Goal: Transaction & Acquisition: Purchase product/service

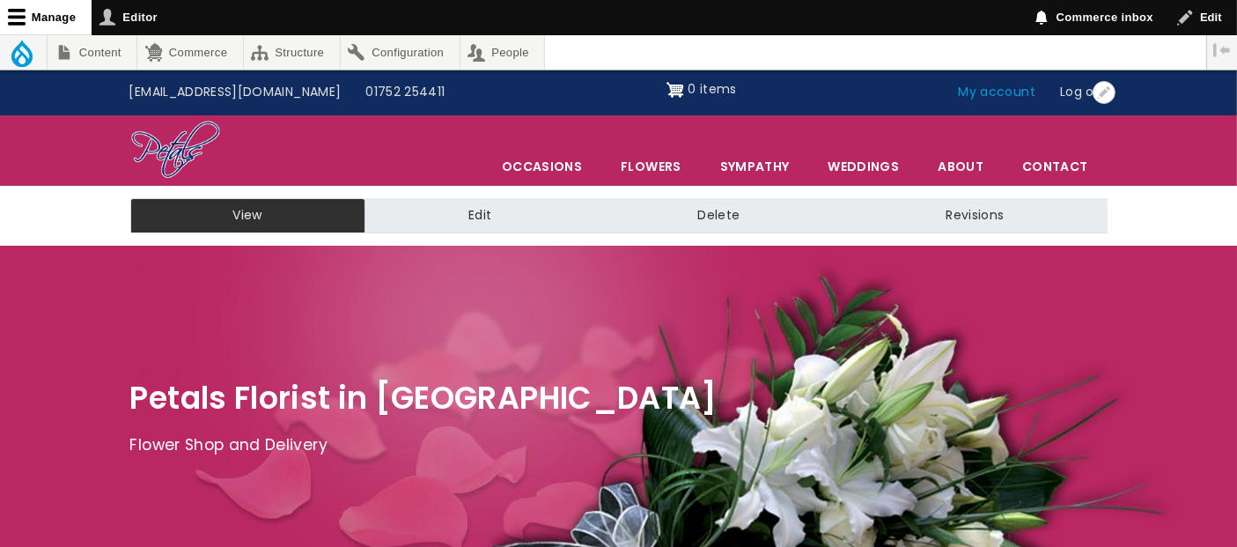
click at [1003, 94] on link "My account" at bounding box center [998, 92] width 102 height 33
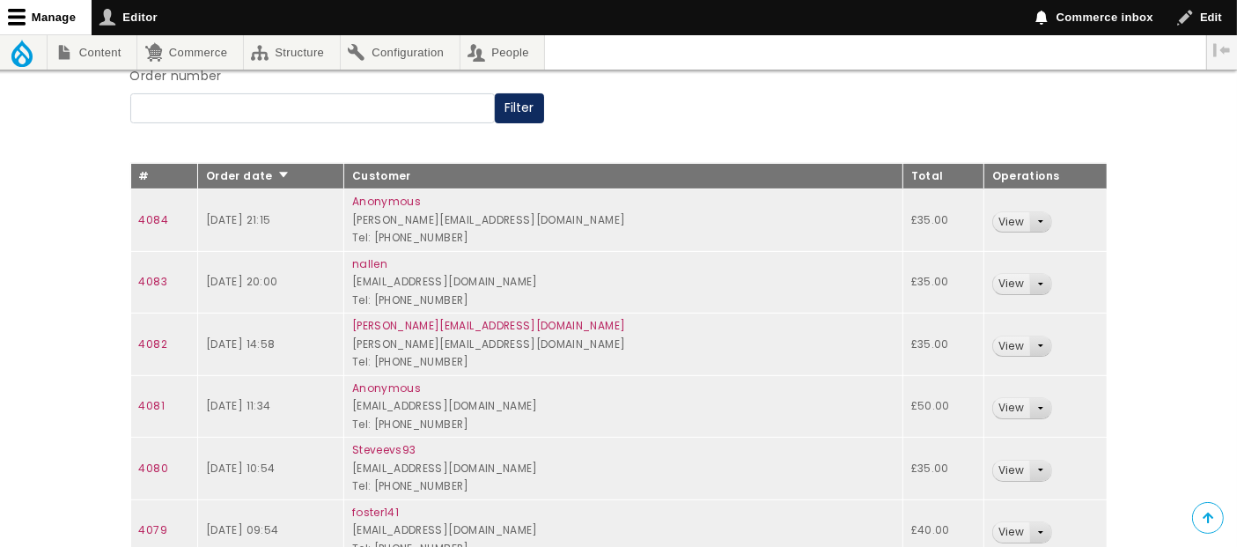
scroll to position [293, 0]
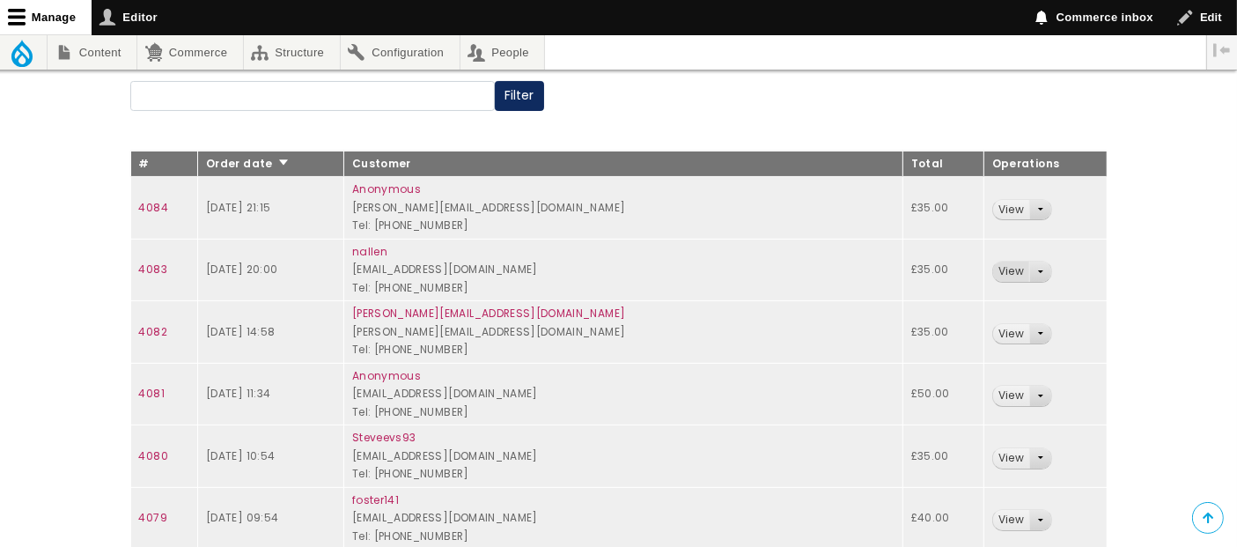
click at [997, 265] on link "View" at bounding box center [1011, 272] width 36 height 20
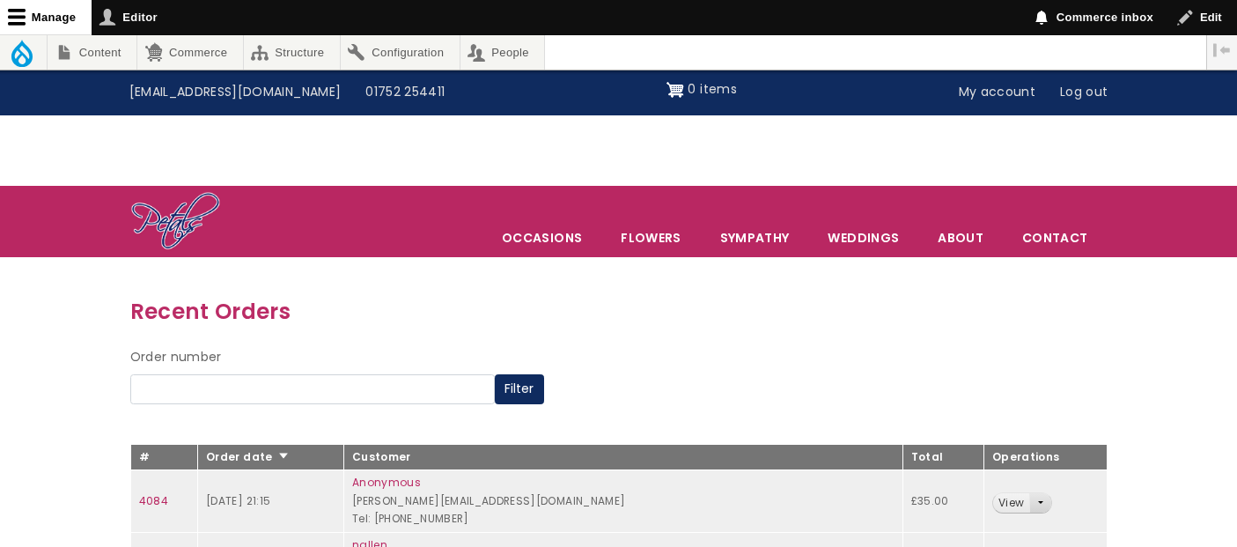
scroll to position [293, 0]
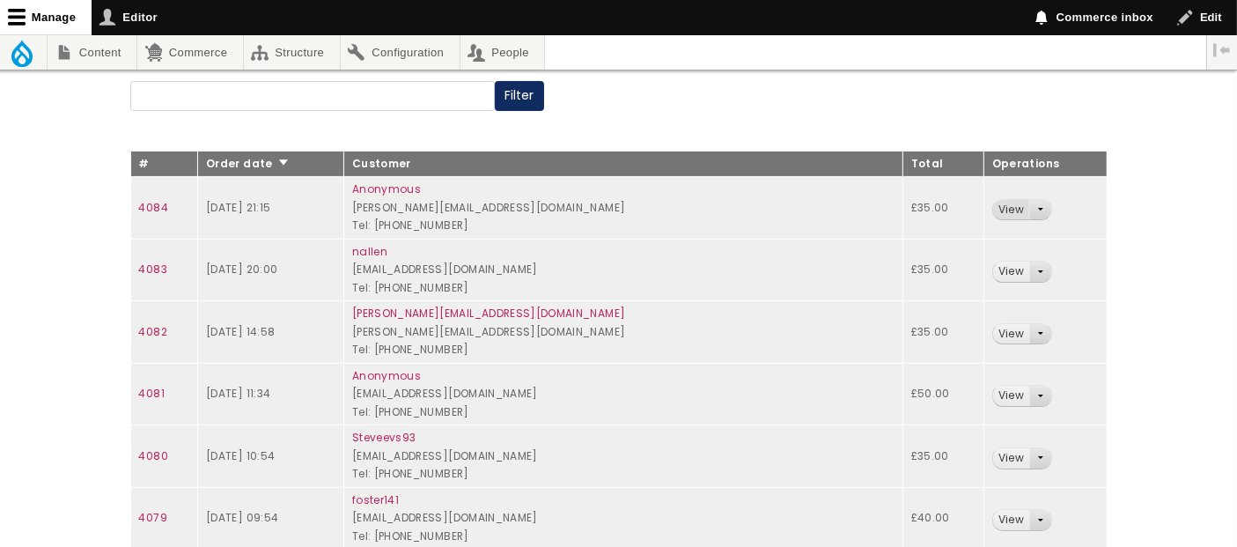
click at [999, 210] on link "View" at bounding box center [1011, 210] width 36 height 20
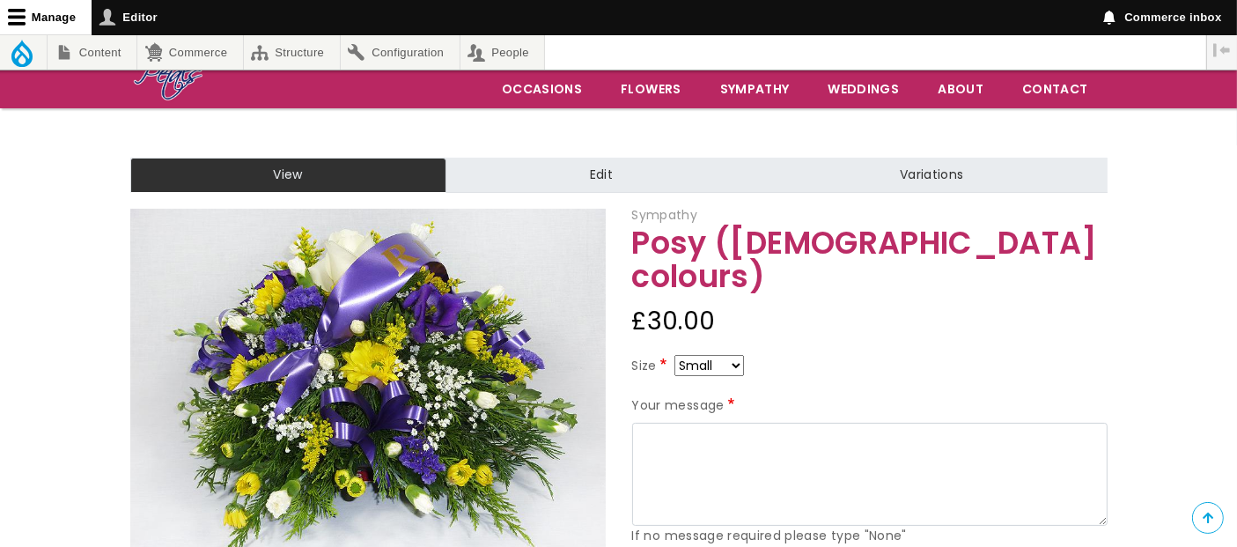
scroll to position [196, 0]
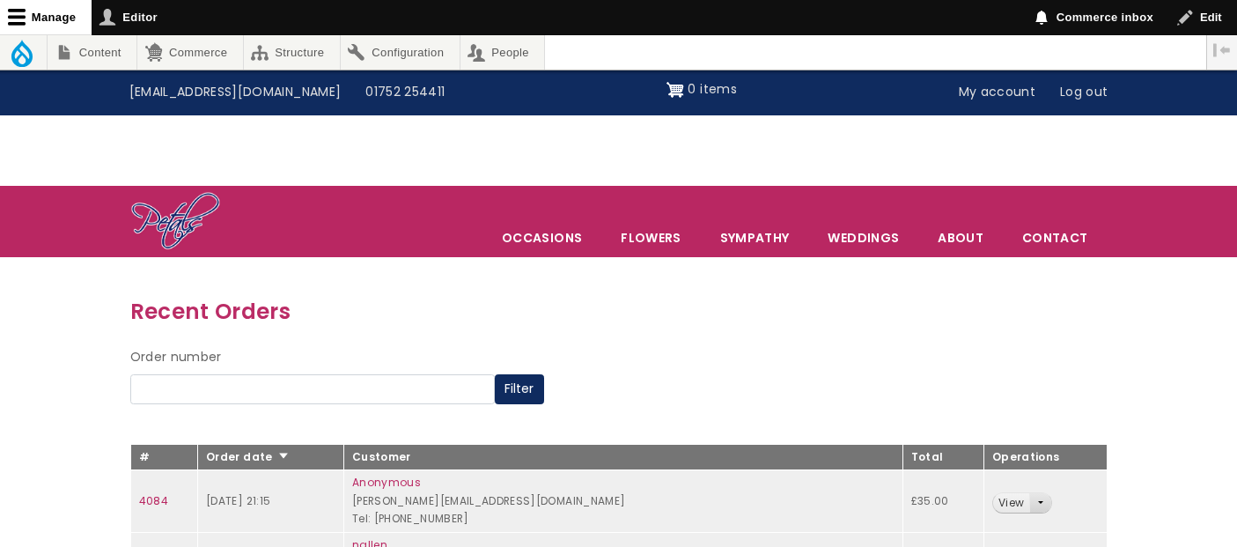
scroll to position [293, 0]
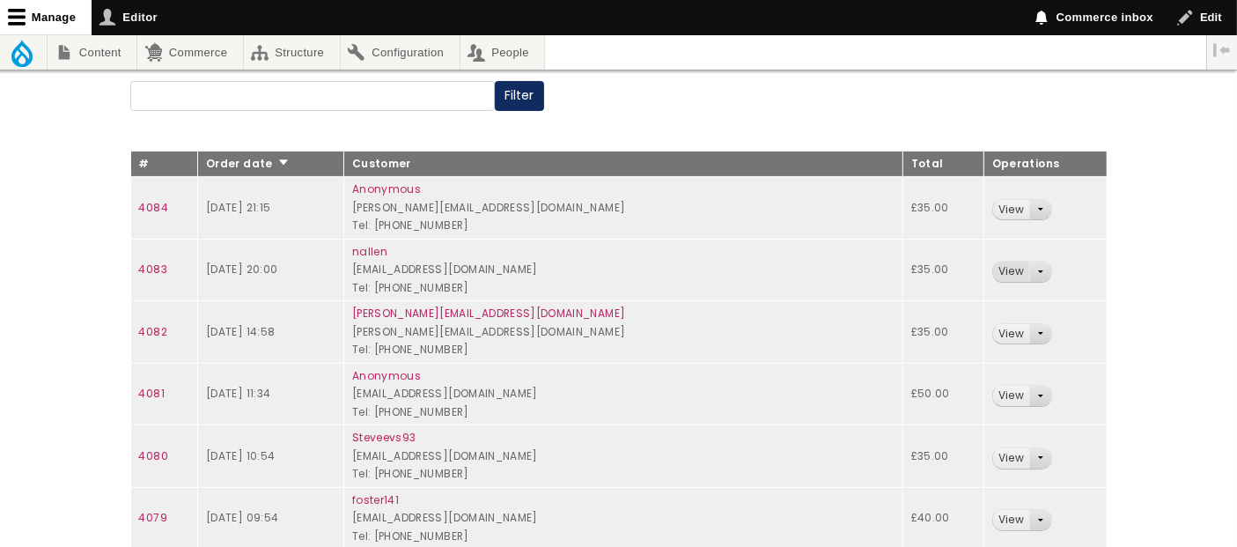
click at [995, 267] on link "View" at bounding box center [1011, 272] width 36 height 20
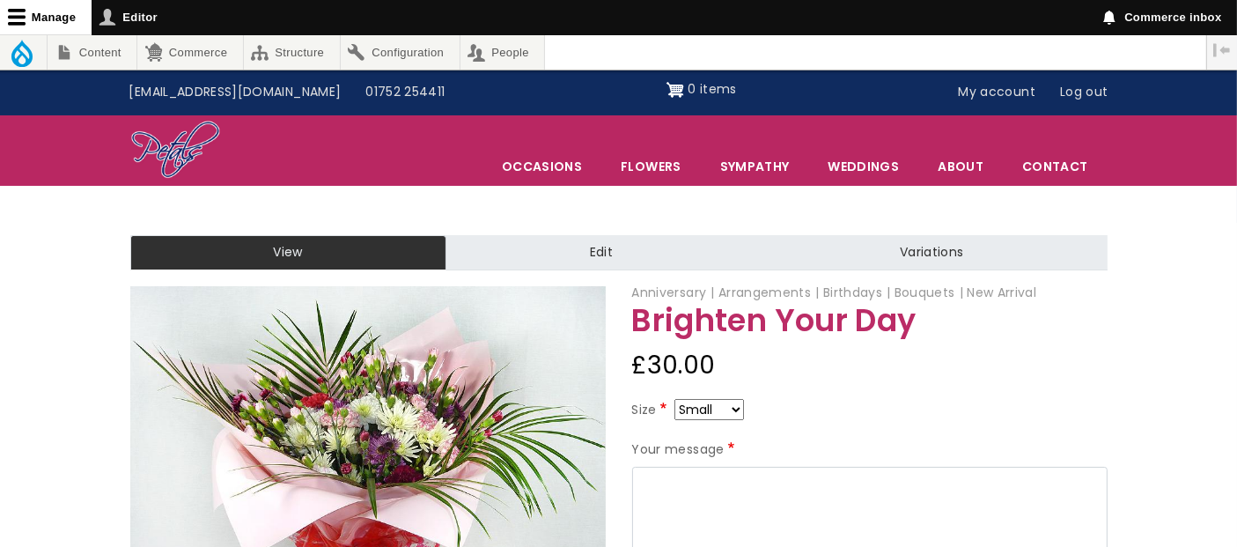
scroll to position [98, 0]
